Goal: Task Accomplishment & Management: Understand process/instructions

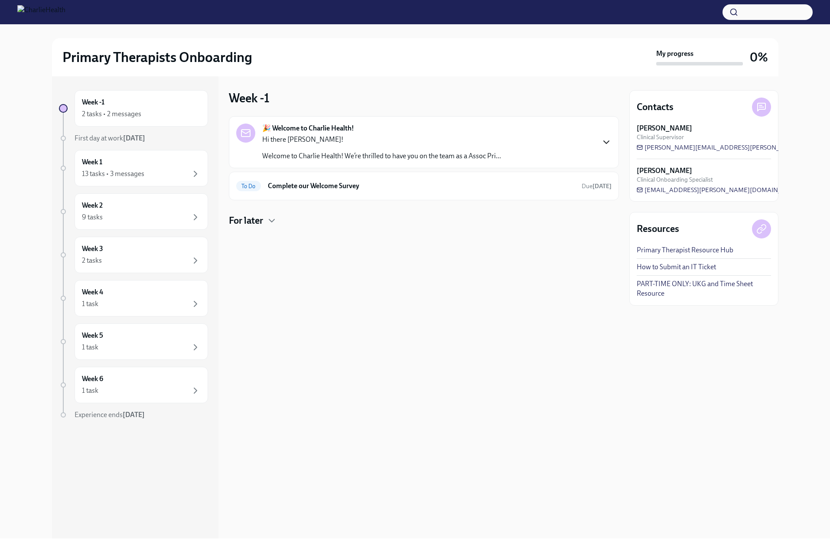
click at [604, 147] on icon "button" at bounding box center [606, 142] width 10 height 10
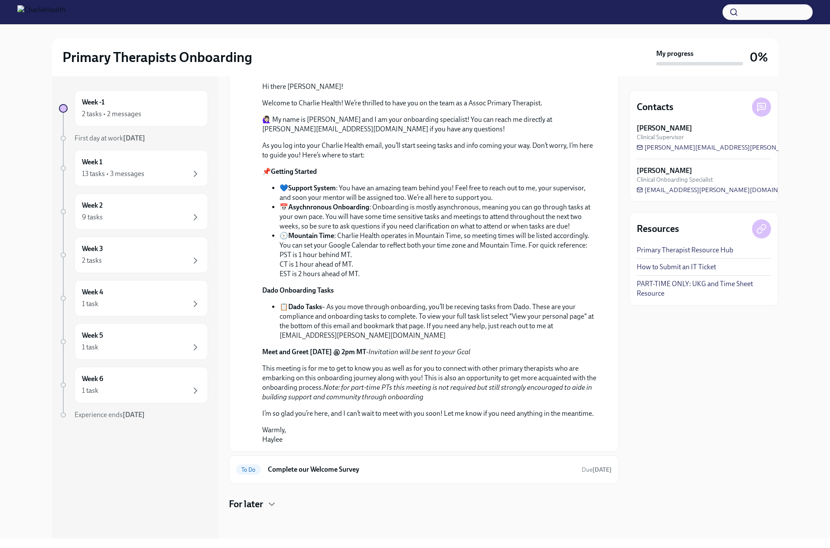
scroll to position [347, 0]
click at [145, 142] on strong "[DATE]" at bounding box center [134, 138] width 22 height 8
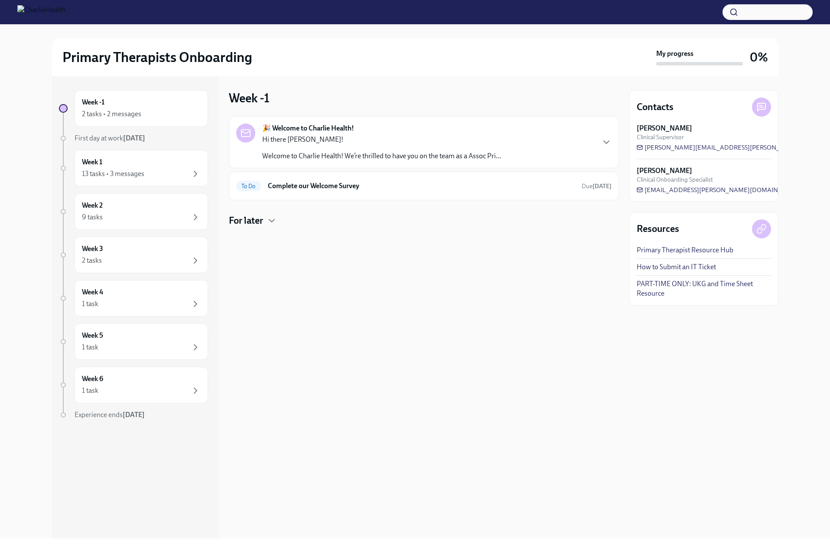
click at [412, 144] on p "Hi there [PERSON_NAME]!" at bounding box center [381, 140] width 239 height 10
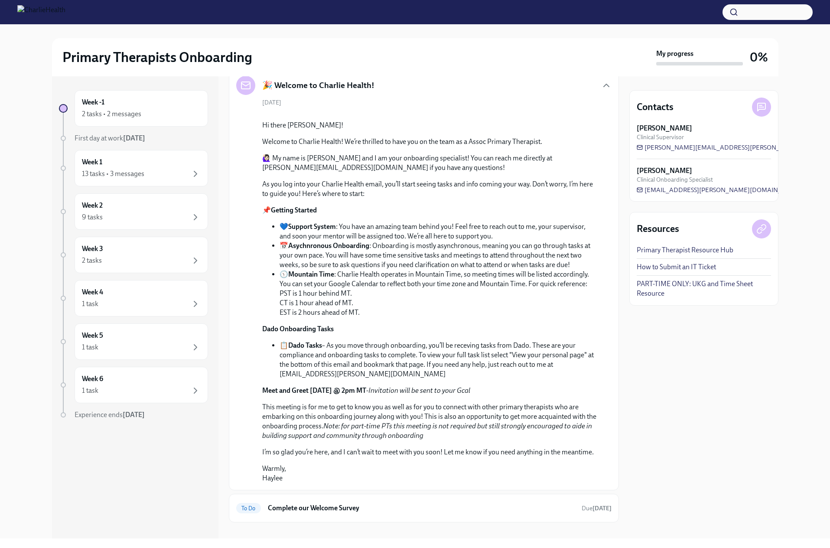
scroll to position [303, 0]
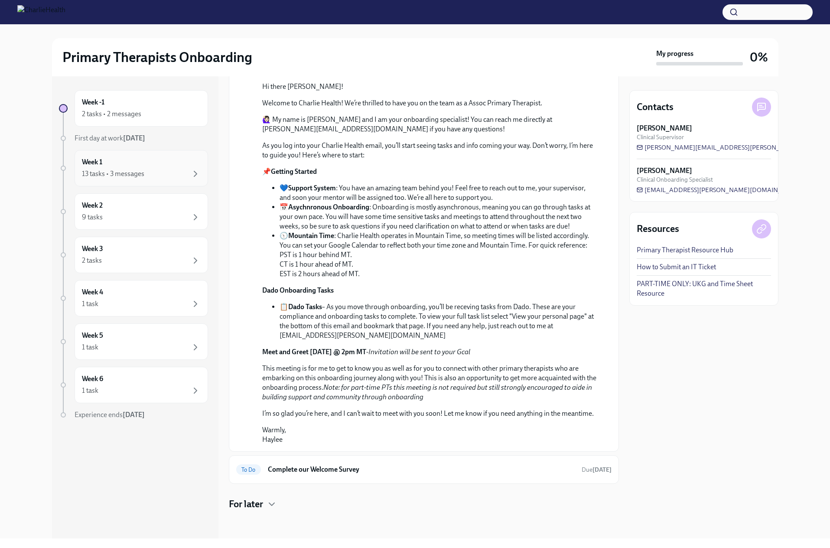
click at [144, 178] on div "13 tasks • 3 messages" at bounding box center [113, 174] width 62 height 10
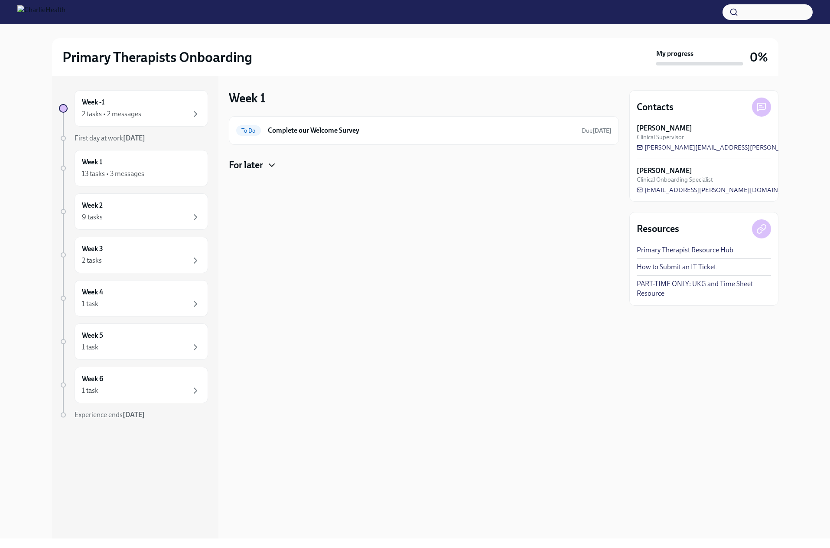
click at [277, 170] on icon "button" at bounding box center [271, 165] width 10 height 10
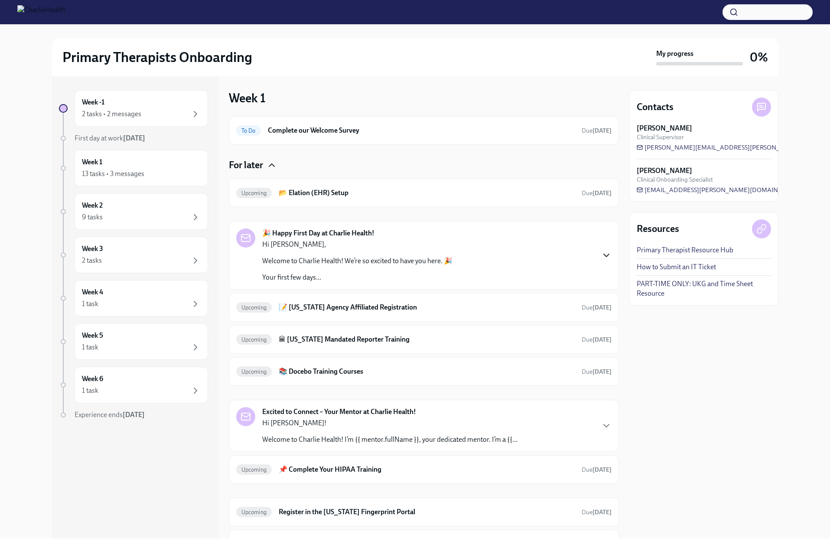
click at [602, 260] on icon "button" at bounding box center [606, 255] width 10 height 10
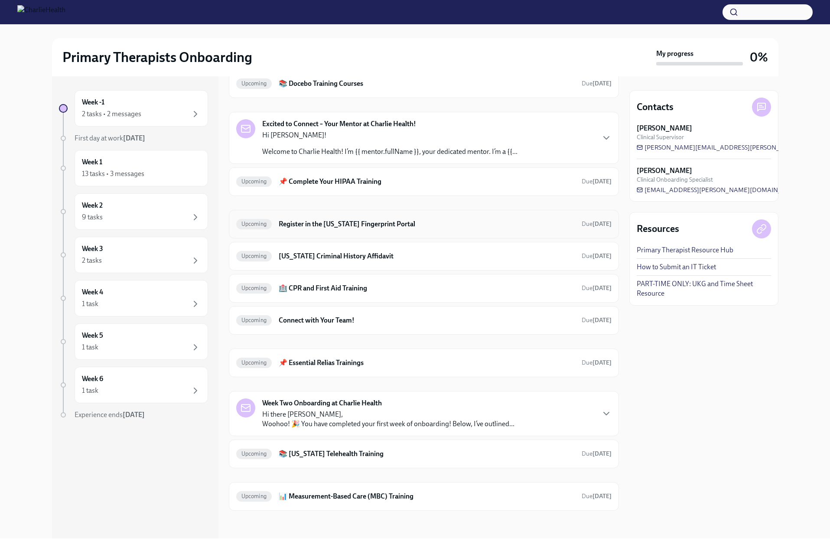
scroll to position [1123, 0]
click at [370, 315] on h6 "Connect with Your Team!" at bounding box center [426, 320] width 295 height 10
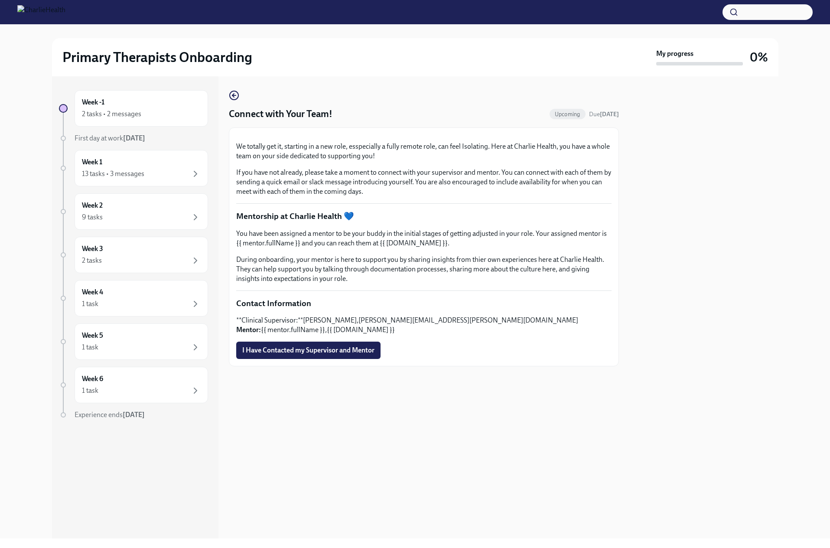
scroll to position [29, 0]
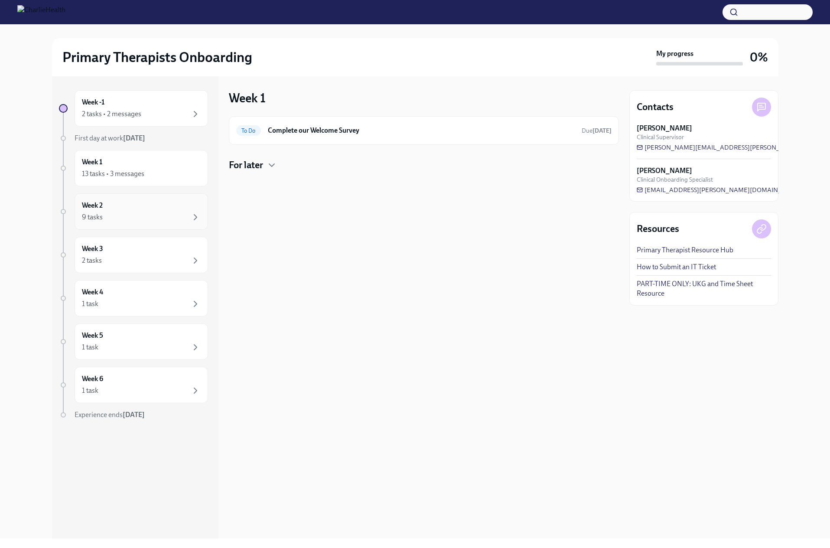
click at [150, 222] on div "9 tasks" at bounding box center [141, 217] width 119 height 10
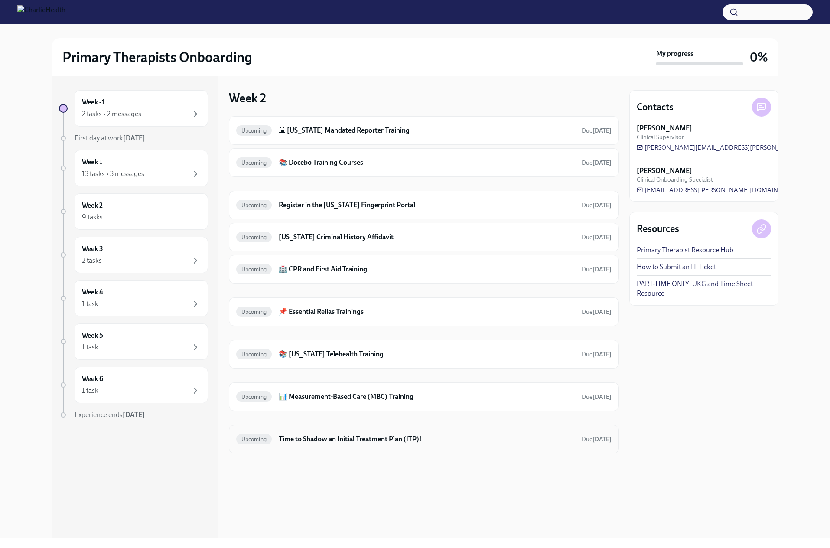
click at [483, 444] on h6 "Time to Shadow an Initial Treatment Plan (ITP)!" at bounding box center [426, 439] width 295 height 10
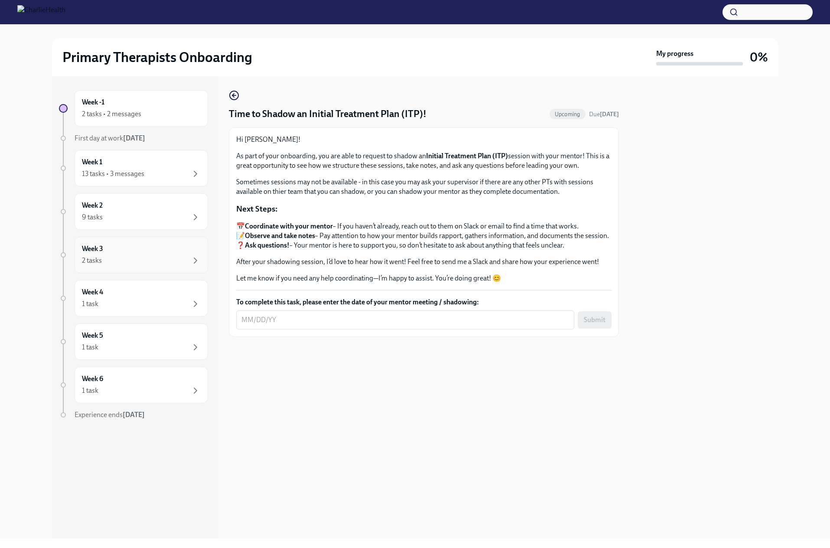
click at [174, 266] on div "Week 3 2 tasks" at bounding box center [141, 255] width 119 height 22
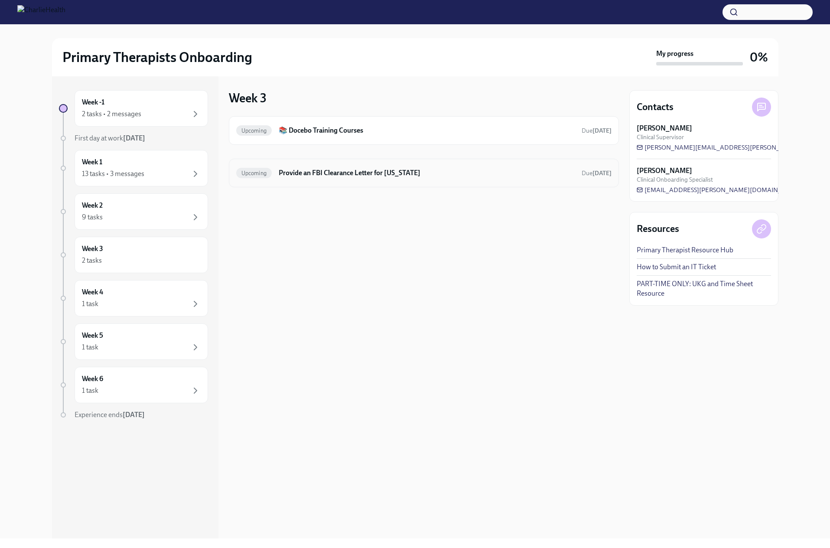
click at [381, 178] on h6 "Provide an FBI Clearance Letter for [US_STATE]" at bounding box center [426, 173] width 295 height 10
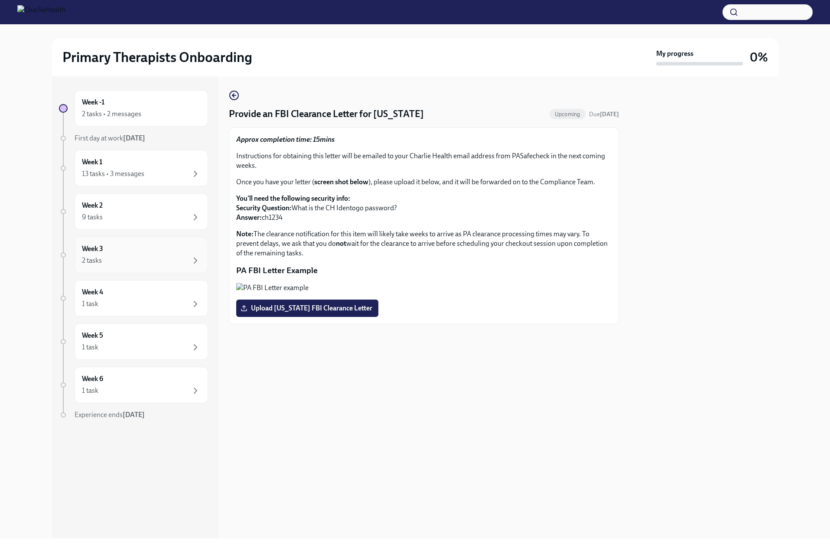
click at [172, 266] on div "2 tasks" at bounding box center [141, 260] width 119 height 10
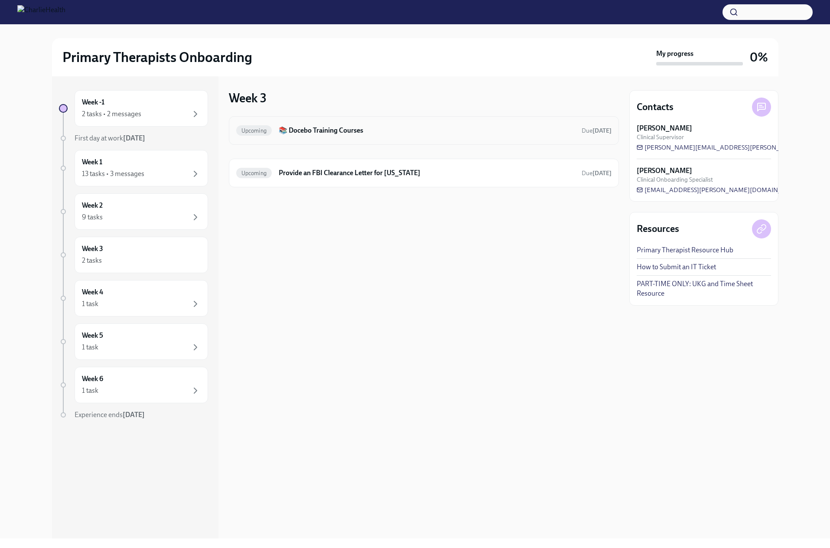
click at [397, 135] on h6 "📚 Docebo Training Courses" at bounding box center [426, 131] width 295 height 10
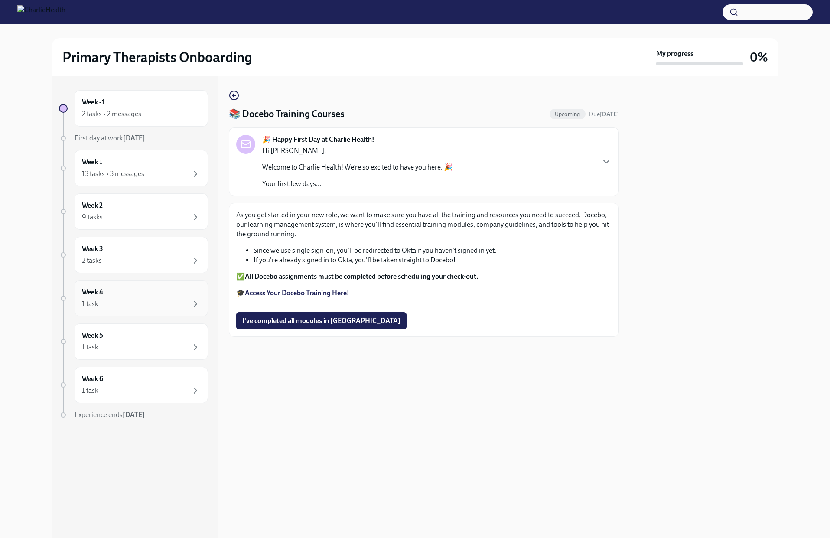
click at [176, 309] on div "Week 4 1 task" at bounding box center [141, 298] width 119 height 22
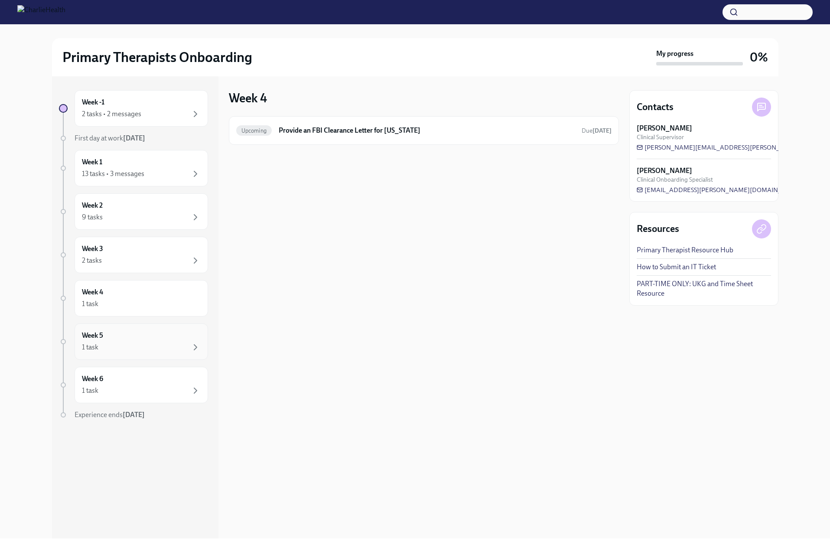
click at [162, 352] on div "Week 5 1 task" at bounding box center [141, 342] width 119 height 22
click at [162, 396] on div "Week 6 1 task" at bounding box center [141, 385] width 119 height 22
click at [159, 222] on div "9 tasks" at bounding box center [141, 217] width 119 height 10
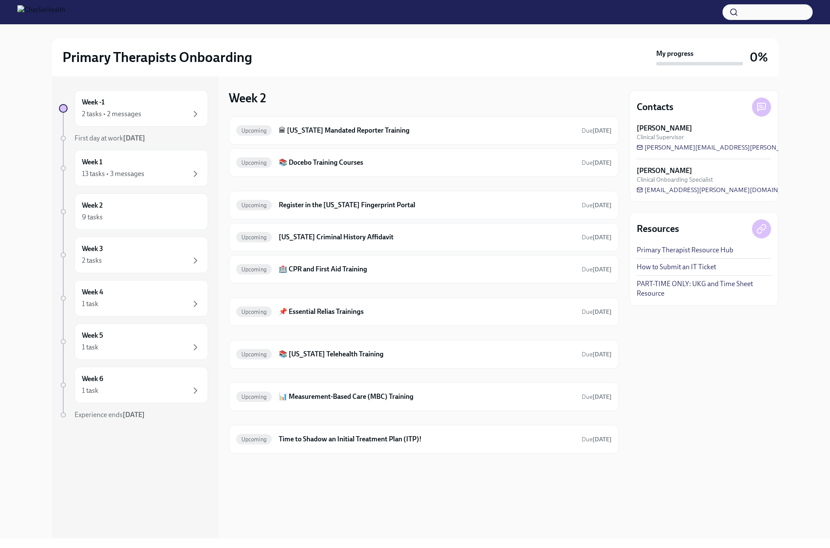
click at [684, 255] on link "Primary Therapist Resource Hub" at bounding box center [684, 250] width 97 height 10
